Goal: Information Seeking & Learning: Check status

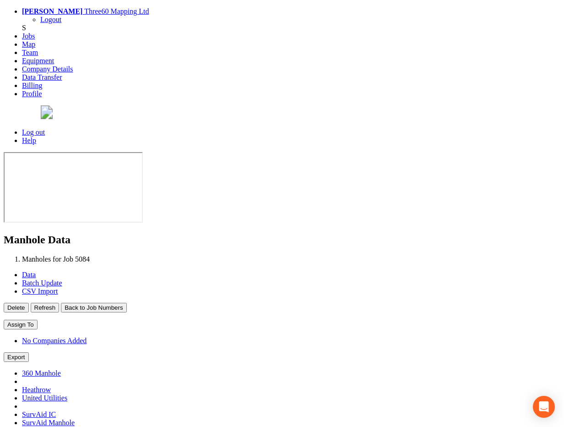
click at [126, 303] on button "Back to Job Numbers" at bounding box center [93, 308] width 65 height 10
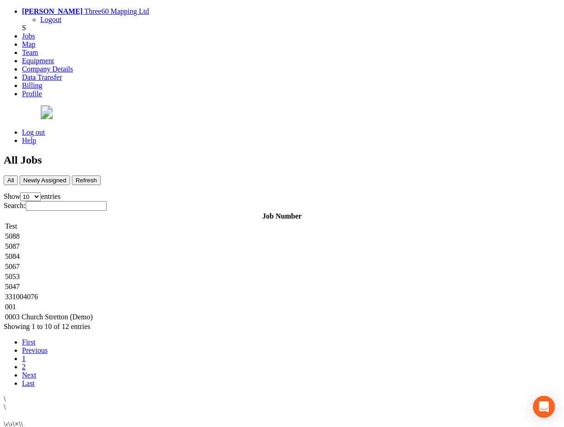
click at [186, 232] on td "5088" at bounding box center [282, 236] width 555 height 9
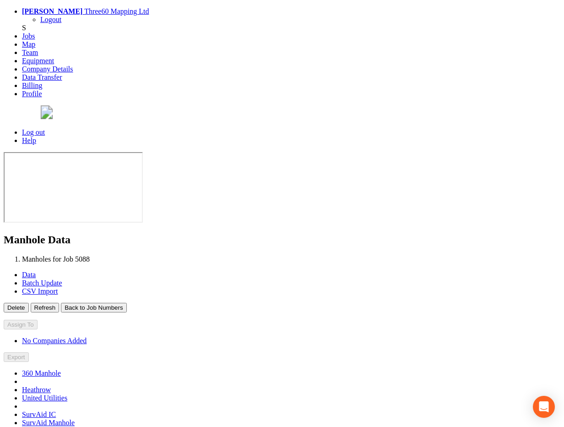
type input "[DATE]"
click at [126, 303] on button "Back to Job Numbers" at bounding box center [93, 308] width 65 height 10
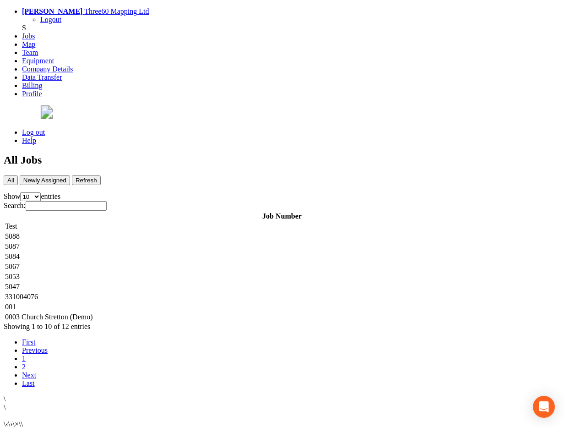
click at [175, 242] on td "5087" at bounding box center [282, 246] width 555 height 9
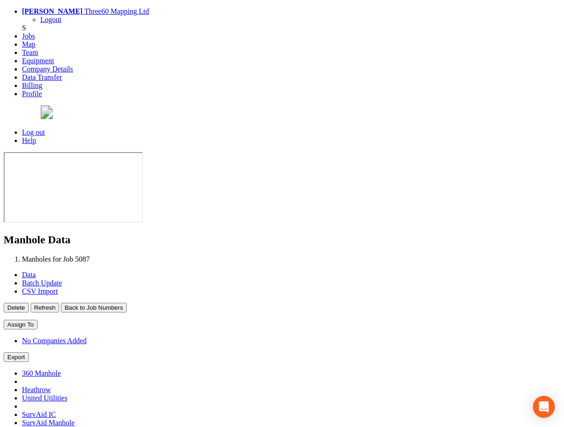
click at [126, 303] on button "Back to Job Numbers" at bounding box center [93, 308] width 65 height 10
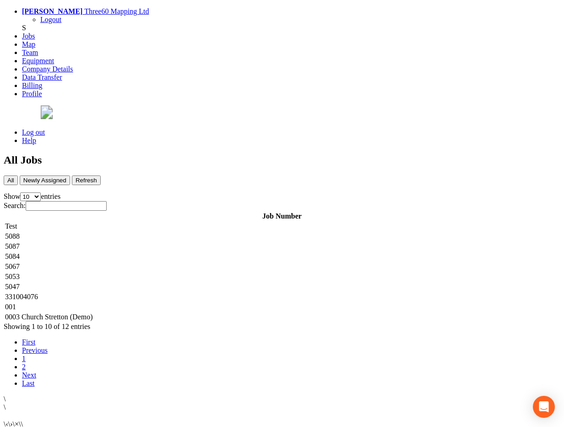
click at [182, 252] on td "5084" at bounding box center [282, 256] width 555 height 9
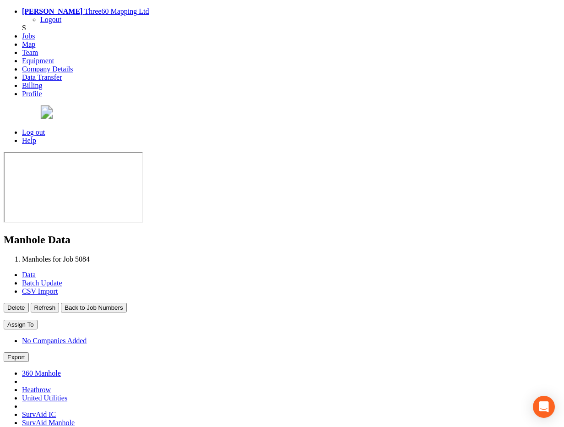
click at [126, 303] on button "Back to Job Numbers" at bounding box center [93, 308] width 65 height 10
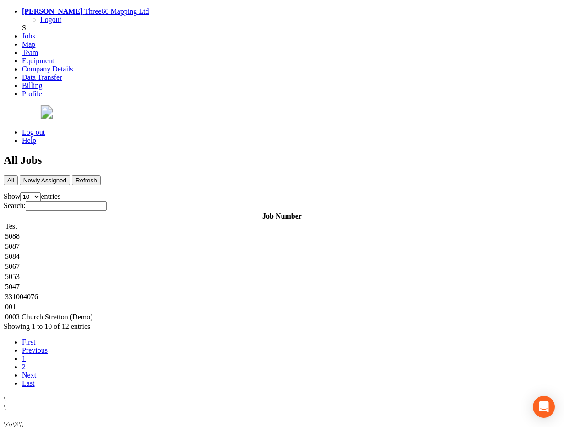
click at [169, 272] on td "5053" at bounding box center [282, 276] width 555 height 9
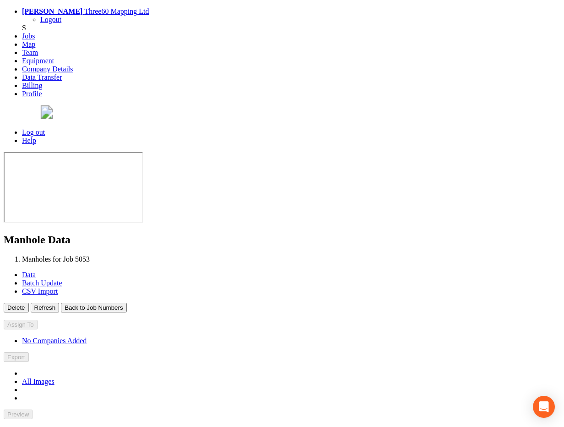
type input "[DATE]"
click at [126, 303] on button "Back to Job Numbers" at bounding box center [93, 308] width 65 height 10
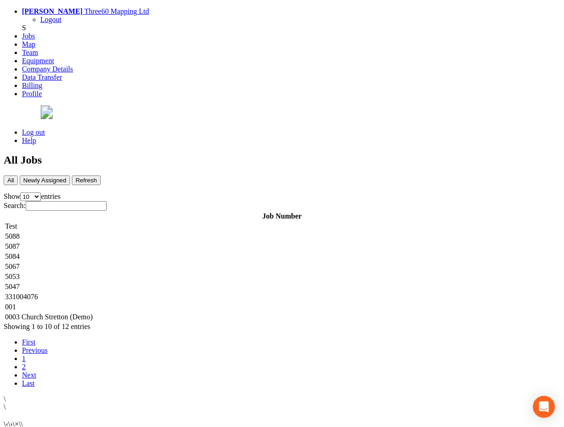
click at [167, 282] on td "5047" at bounding box center [282, 286] width 555 height 9
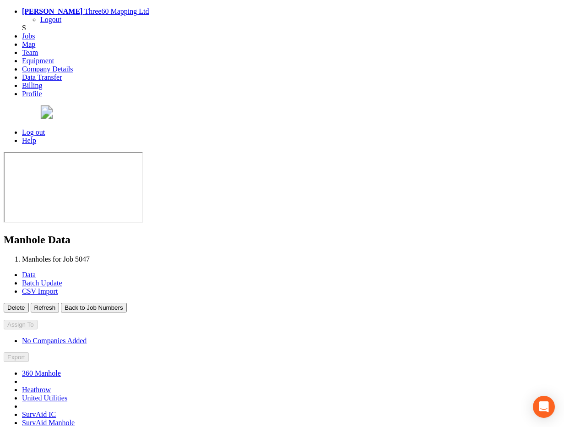
type input "[DATE]"
click at [126, 303] on button "Back to Job Numbers" at bounding box center [93, 308] width 65 height 10
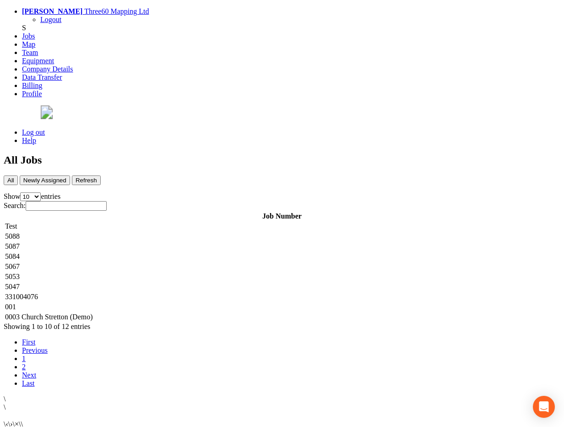
click at [183, 242] on td "5087" at bounding box center [282, 246] width 555 height 9
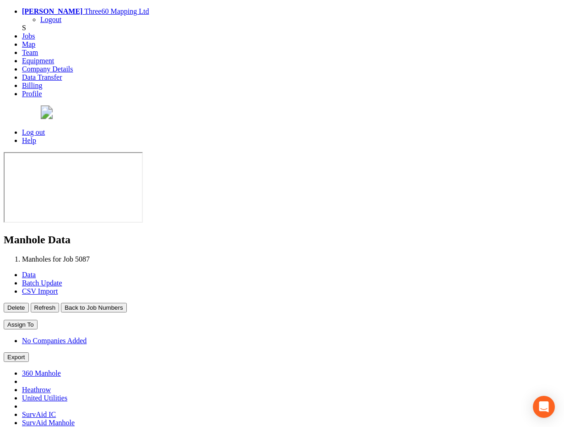
click at [126, 303] on button "Back to Job Numbers" at bounding box center [93, 308] width 65 height 10
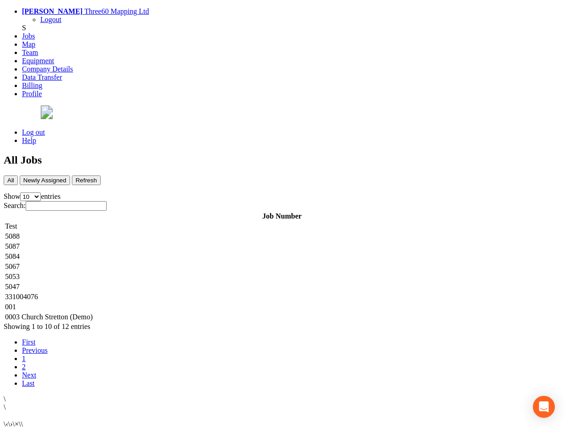
click at [187, 232] on td "5088" at bounding box center [282, 236] width 555 height 9
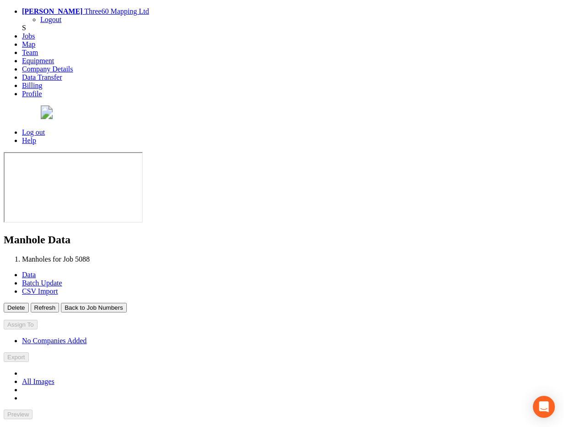
type input "[DATE]"
click at [126, 303] on button "Back to Job Numbers" at bounding box center [93, 308] width 65 height 10
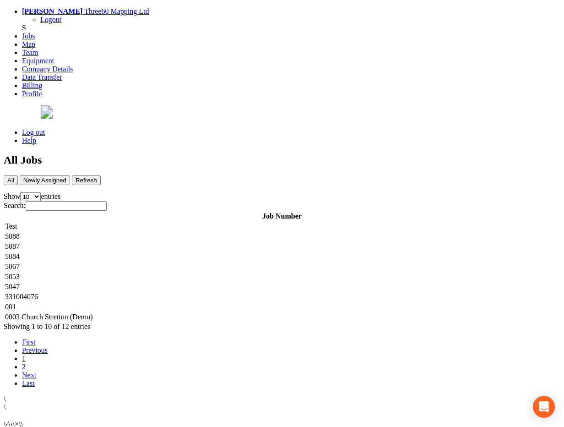
click at [189, 242] on td "5087" at bounding box center [282, 246] width 555 height 9
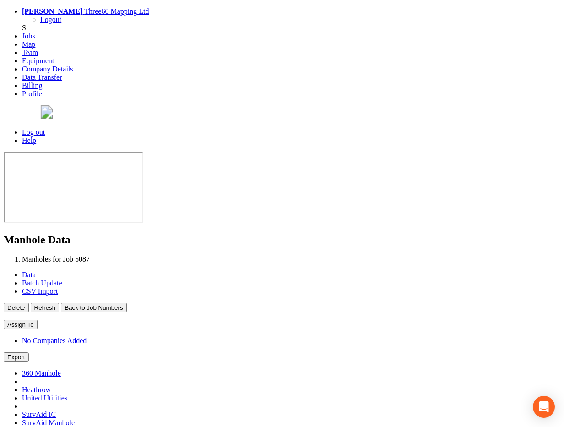
click at [126, 303] on button "Back to Job Numbers" at bounding box center [93, 308] width 65 height 10
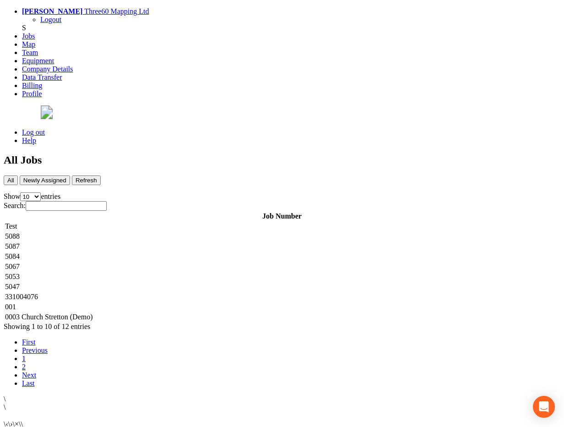
click at [209, 252] on td "5084" at bounding box center [282, 256] width 555 height 9
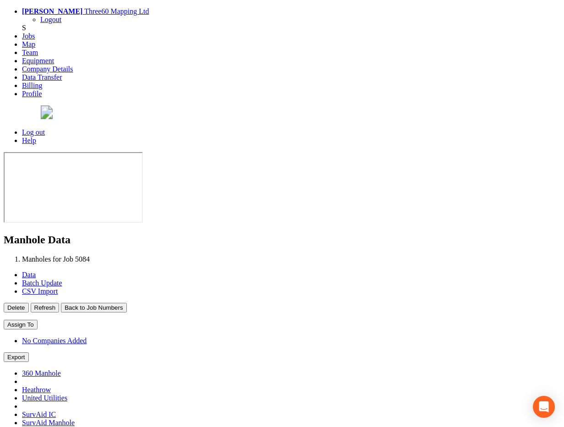
click at [126, 303] on button "Back to Job Numbers" at bounding box center [93, 308] width 65 height 10
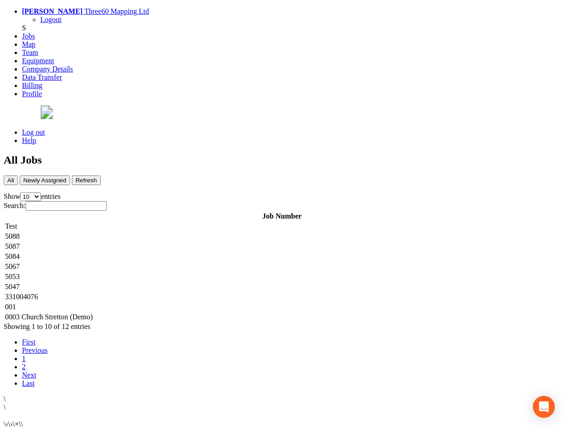
click at [184, 262] on td "5067" at bounding box center [282, 266] width 555 height 9
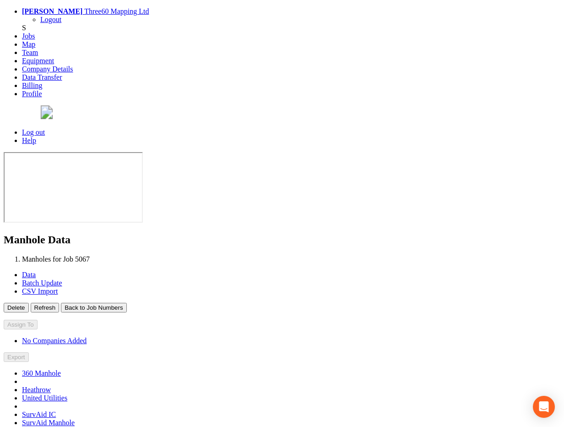
type input "[DATE]"
click at [126, 303] on button "Back to Job Numbers" at bounding box center [93, 308] width 65 height 10
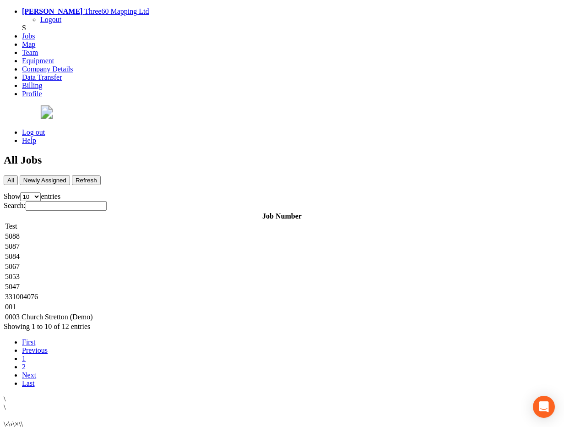
click at [250, 222] on td "Test" at bounding box center [282, 226] width 555 height 9
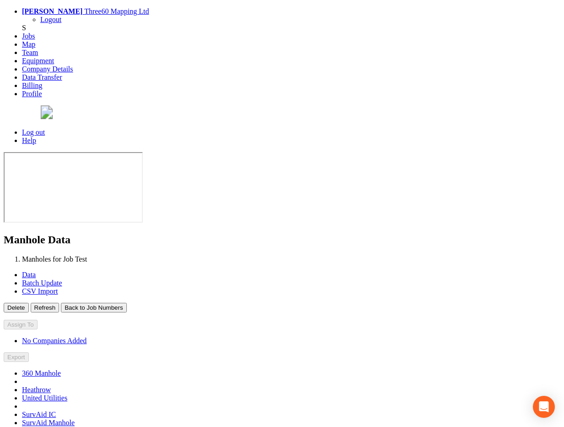
type input "[DATE]"
click at [219, 303] on p "Delete Refresh Back to Job Numbers" at bounding box center [282, 308] width 557 height 10
click at [126, 303] on button "Back to Job Numbers" at bounding box center [93, 308] width 65 height 10
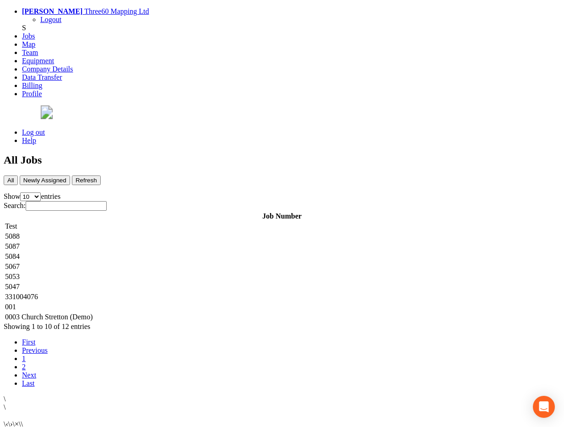
click at [201, 252] on td "5084" at bounding box center [282, 256] width 555 height 9
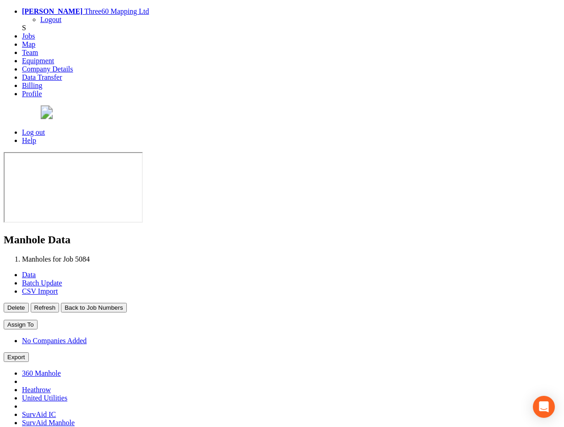
type input "[DATE]"
